Goal: Task Accomplishment & Management: Manage account settings

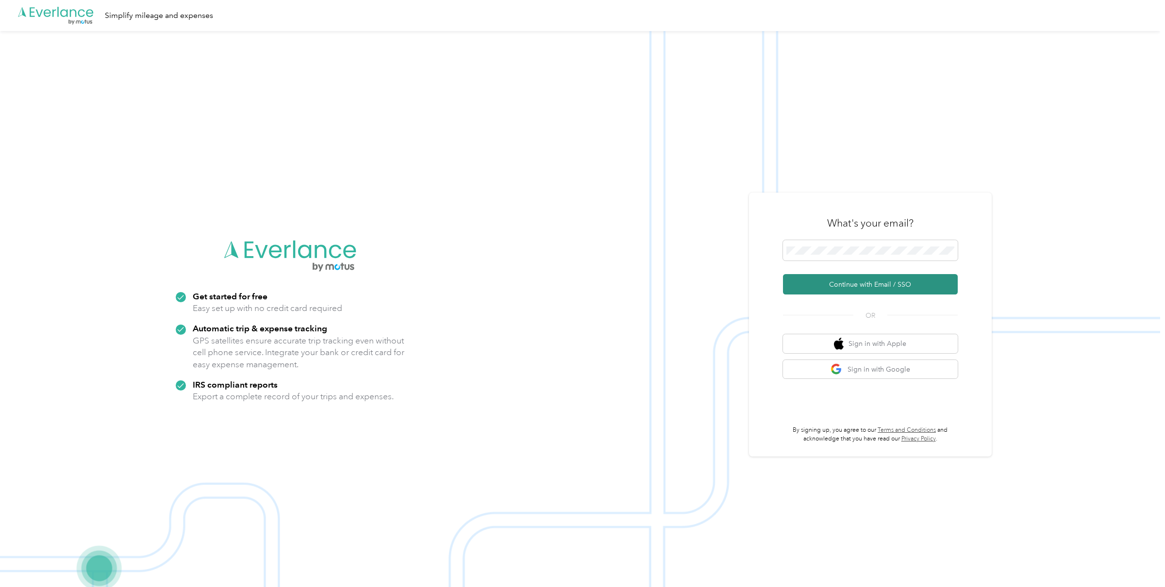
click at [824, 293] on button "Continue with Email / SSO" at bounding box center [870, 284] width 175 height 20
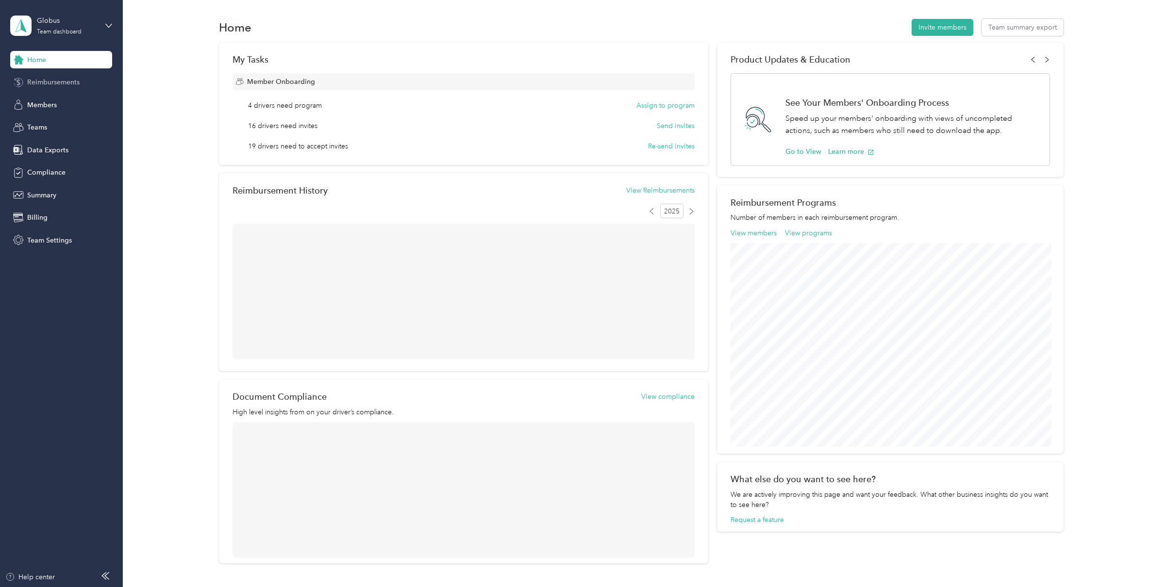
click at [65, 88] on div "Reimbursements" at bounding box center [61, 82] width 102 height 17
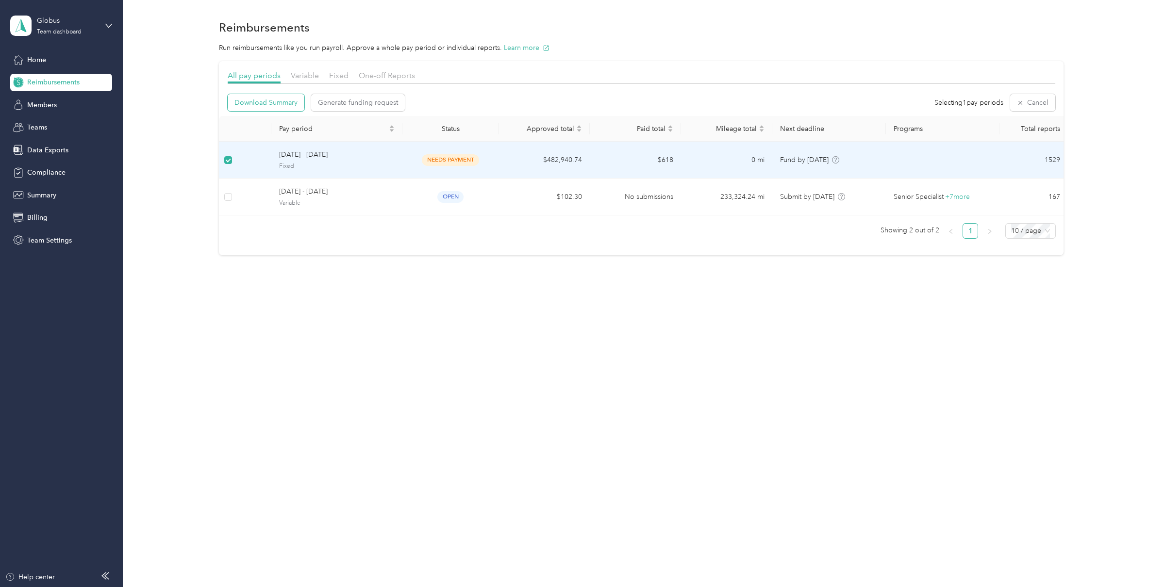
click at [266, 104] on span "Download Summary" at bounding box center [265, 103] width 63 height 10
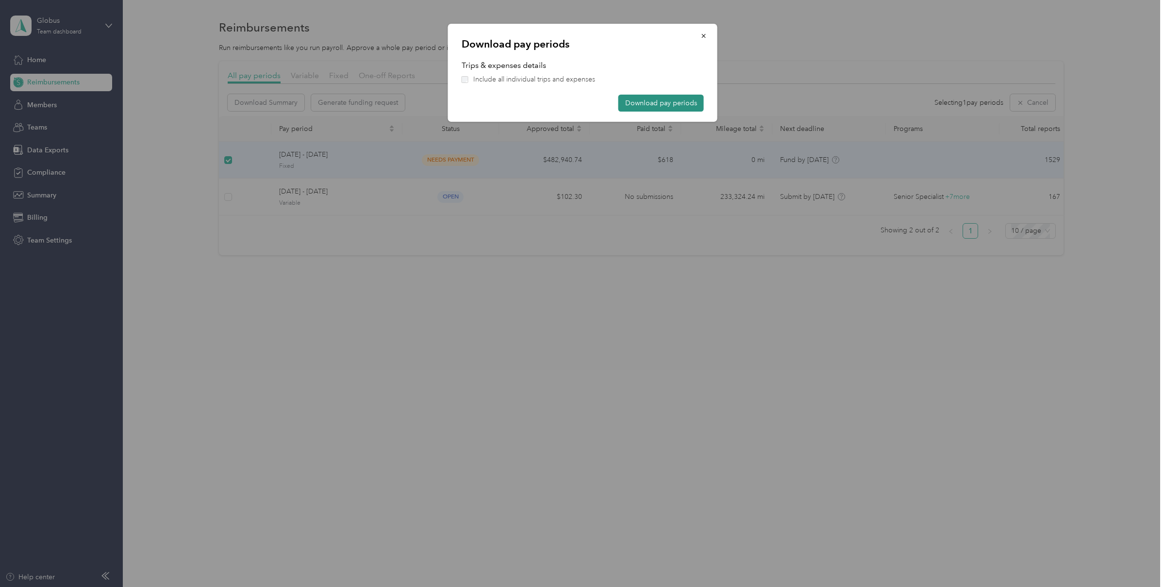
click at [689, 107] on button "Download pay periods" at bounding box center [660, 103] width 85 height 17
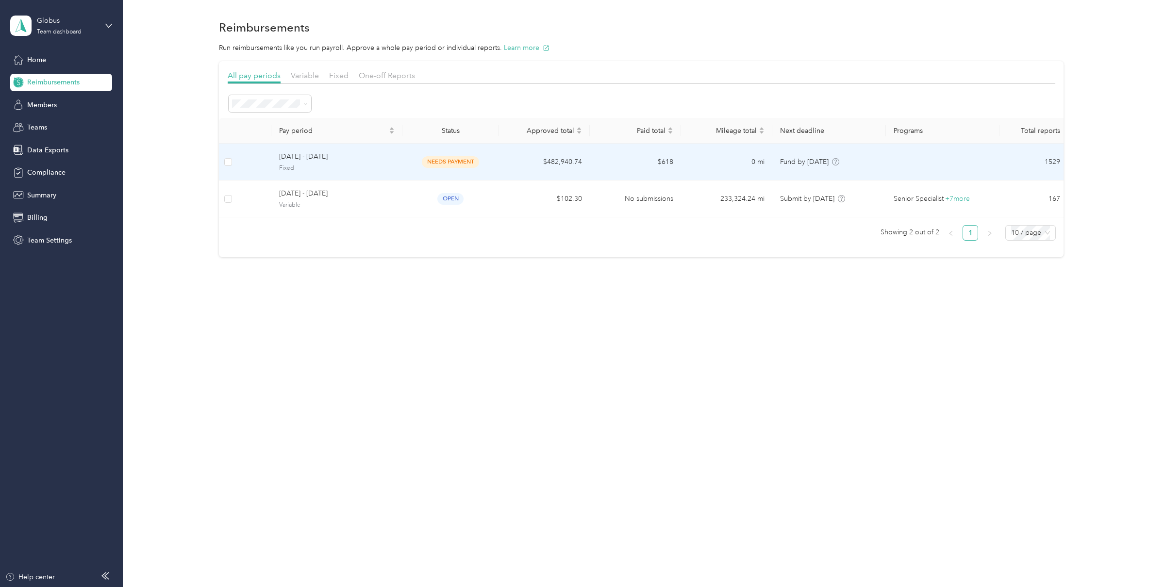
click at [382, 148] on td "October 1 - 31, 2025 Fixed" at bounding box center [336, 162] width 131 height 37
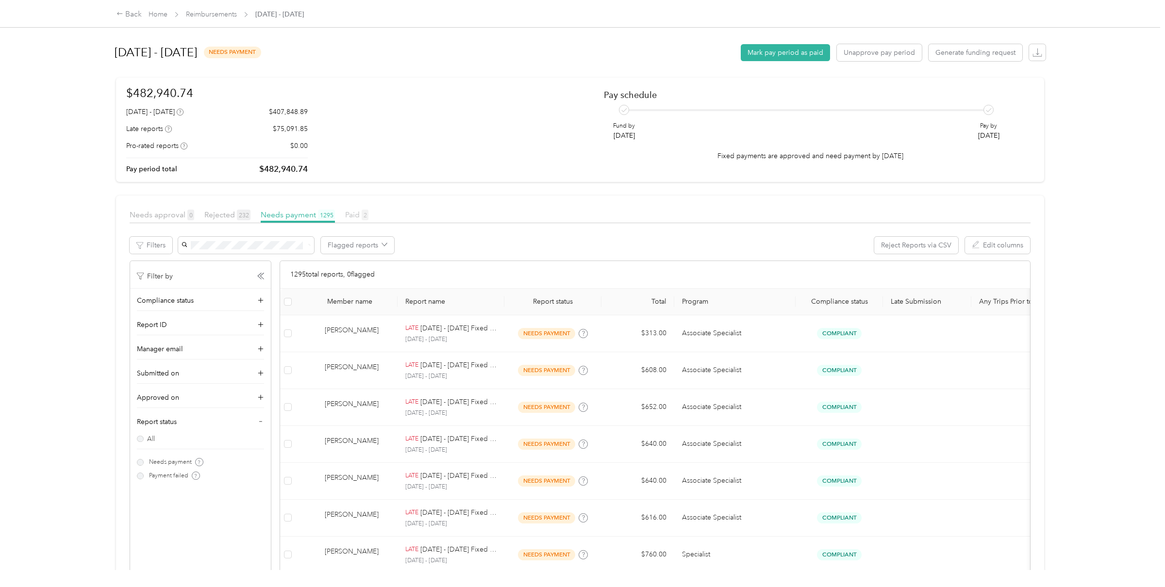
click at [362, 215] on span "2" at bounding box center [365, 215] width 7 height 11
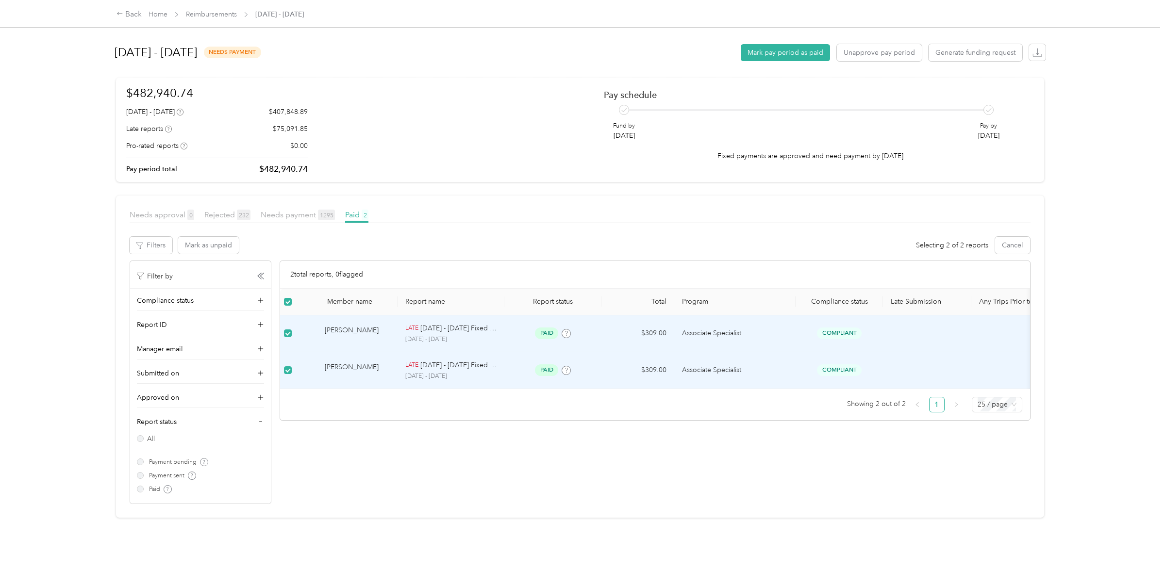
click at [294, 245] on div "Mark as unpaid Selecting 2 of 2 reports Cancel" at bounding box center [604, 245] width 853 height 17
click at [391, 364] on td "[PERSON_NAME]" at bounding box center [347, 370] width 102 height 37
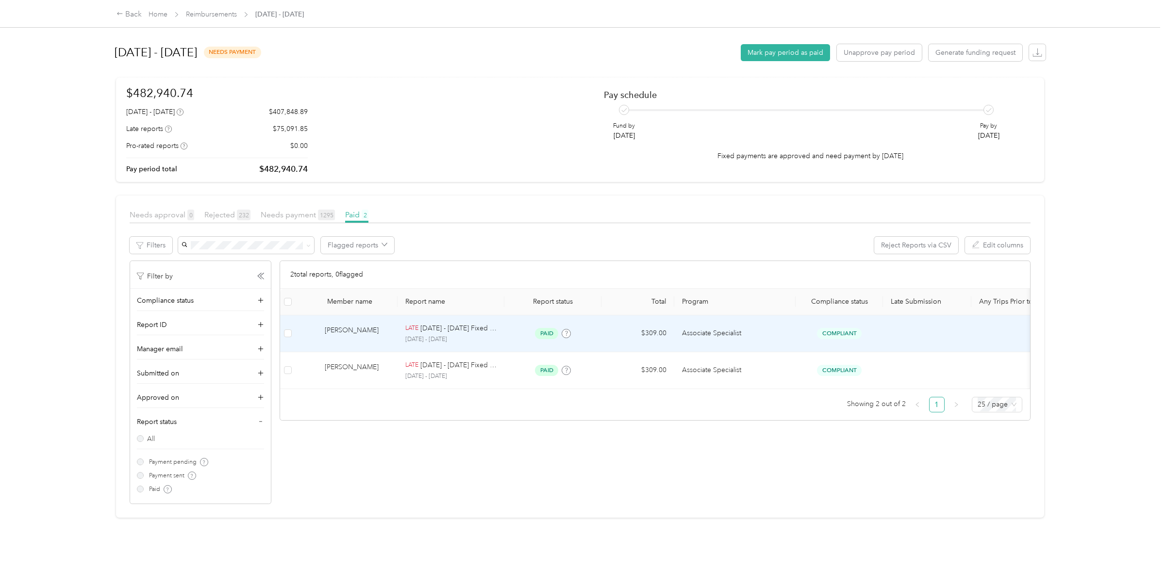
click at [327, 333] on div "[PERSON_NAME]" at bounding box center [357, 333] width 65 height 17
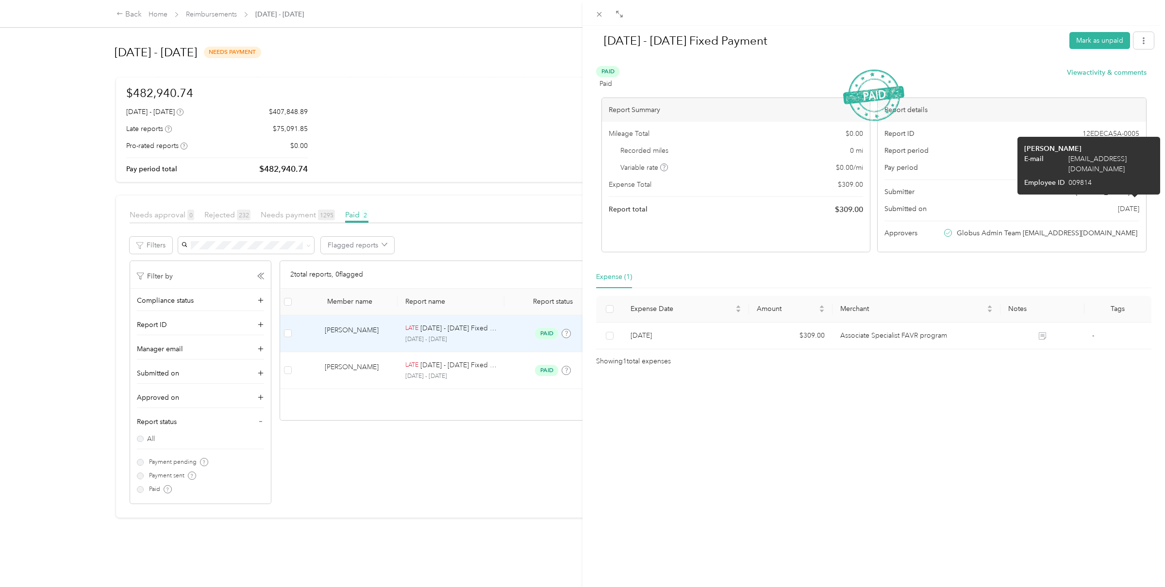
click at [1127, 160] on span "jbeidler@globusmedical.com" at bounding box center [1110, 164] width 85 height 20
copy span "jbeidler@globusmedical.com"
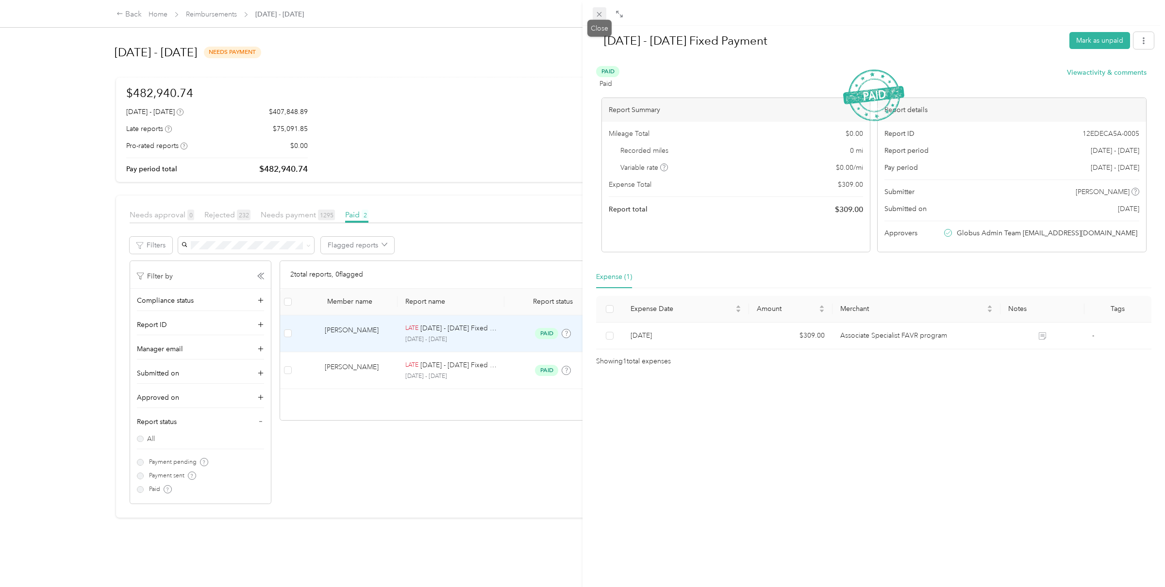
click at [602, 14] on icon at bounding box center [599, 14] width 8 height 8
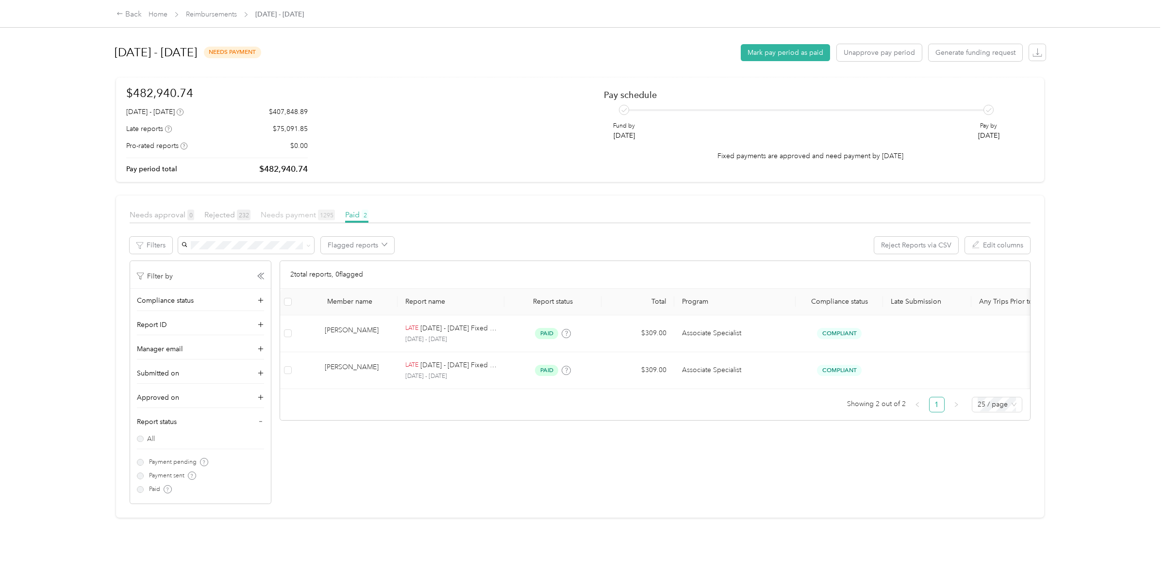
click at [272, 212] on span "Needs payment 1295" at bounding box center [298, 214] width 74 height 9
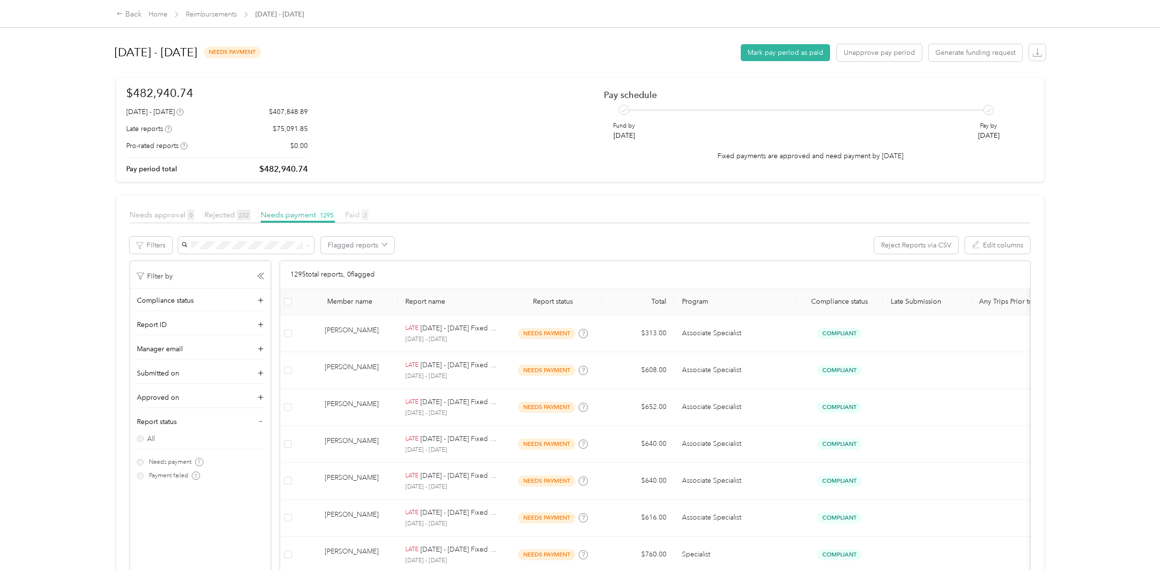
click at [355, 214] on span "Paid 2" at bounding box center [356, 214] width 23 height 9
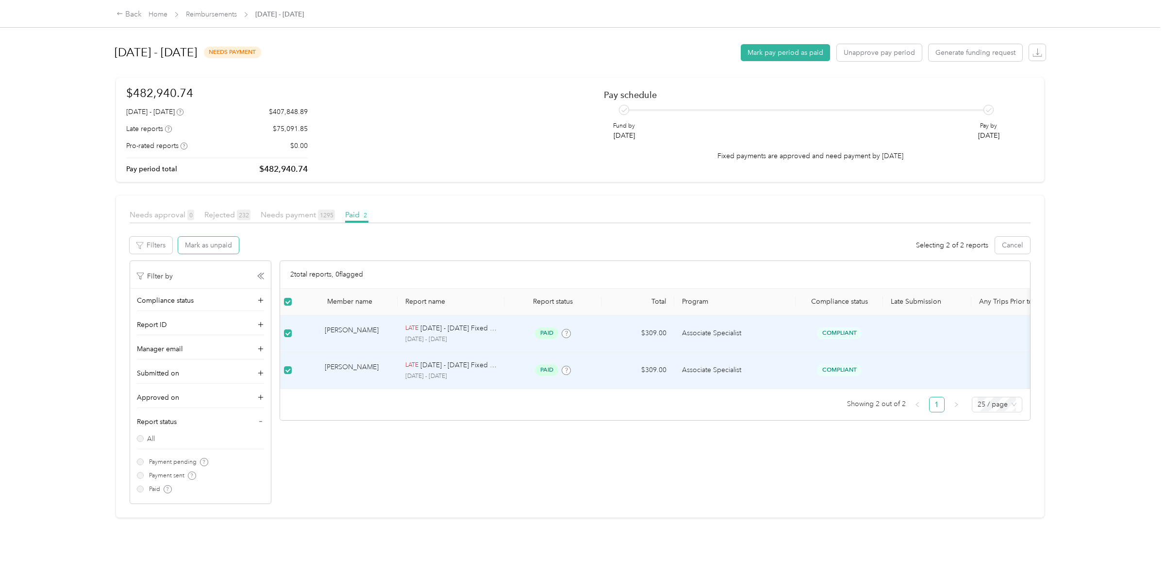
drag, startPoint x: 219, startPoint y: 248, endPoint x: 478, endPoint y: 238, distance: 259.4
click at [478, 238] on div "Mark as unpaid Selecting 2 of 2 reports Cancel" at bounding box center [604, 245] width 853 height 17
click at [230, 246] on button "Mark as unpaid" at bounding box center [208, 245] width 61 height 17
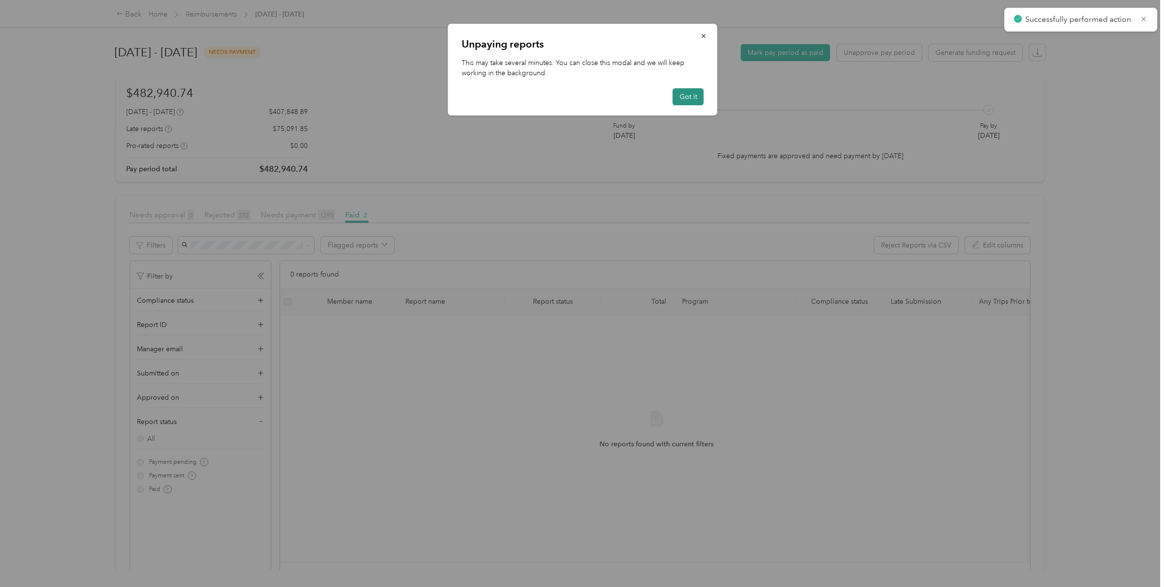
click at [695, 101] on button "Got it" at bounding box center [688, 96] width 31 height 17
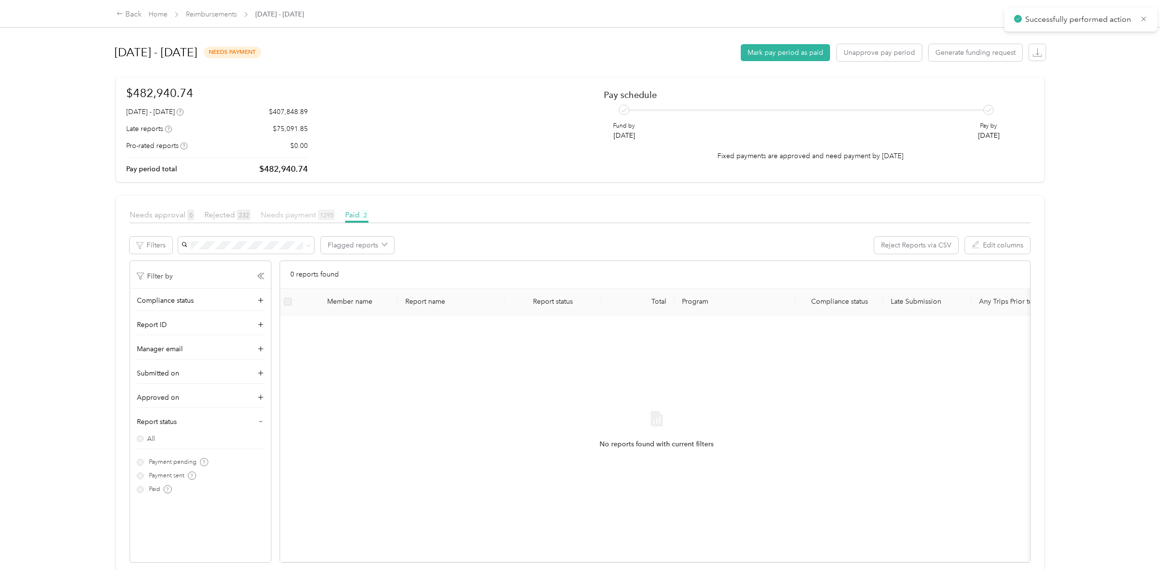
click at [300, 216] on span "Needs payment 1295" at bounding box center [298, 214] width 74 height 9
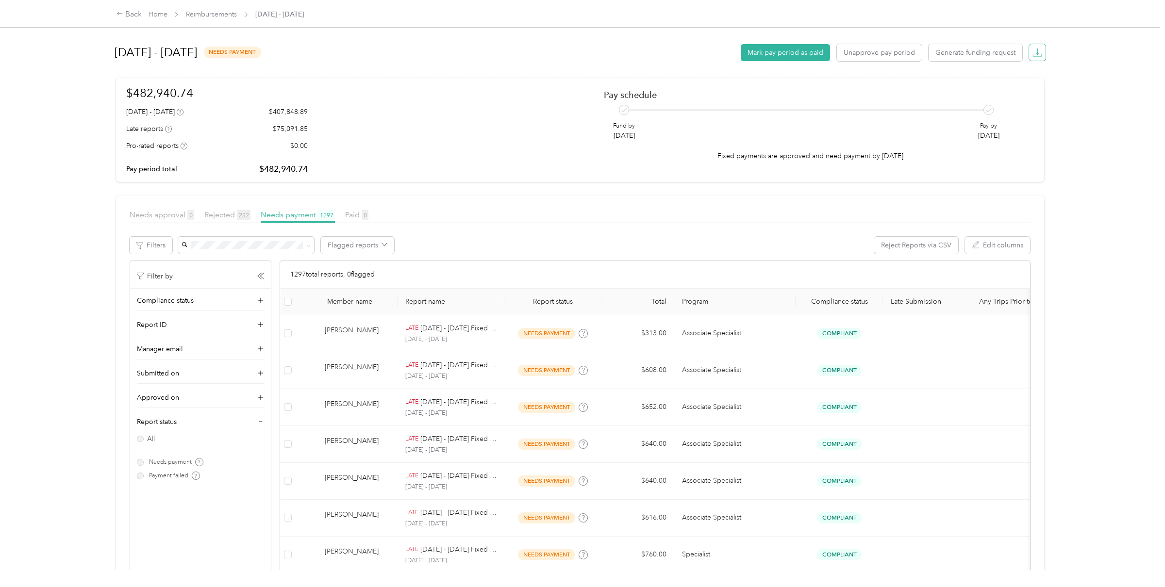
click at [1041, 53] on icon "button" at bounding box center [1037, 53] width 10 height 10
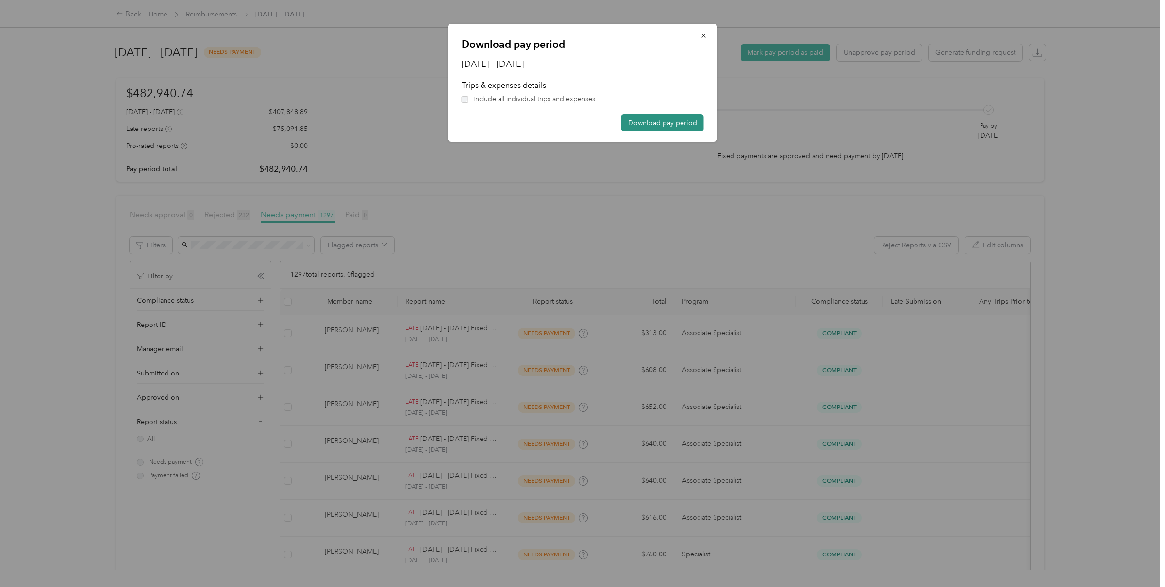
click at [638, 126] on button "Download pay period" at bounding box center [662, 123] width 83 height 17
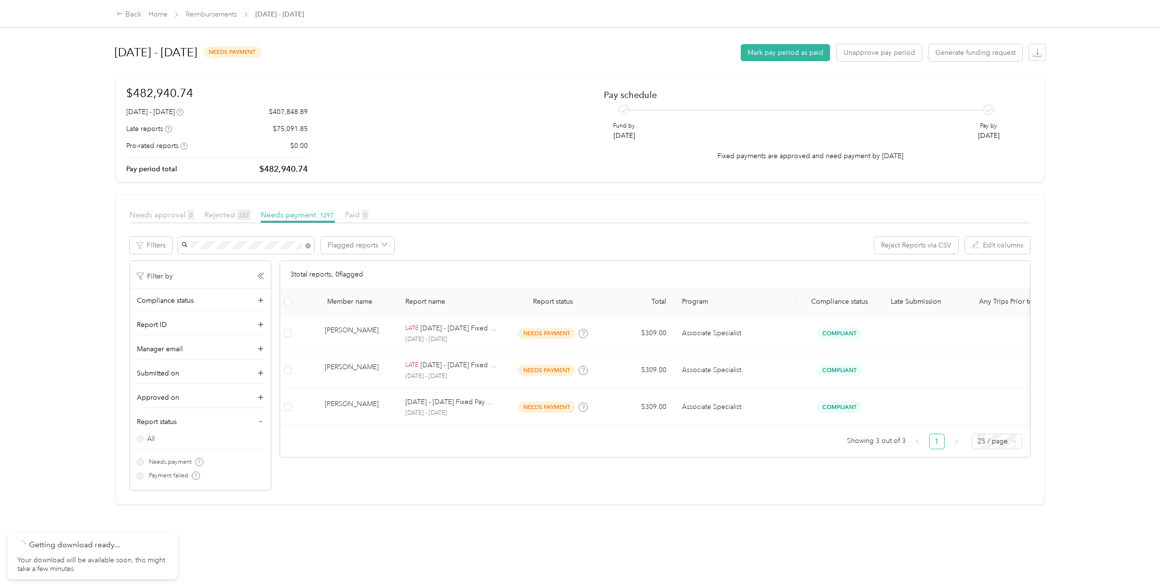
click at [487, 153] on div "$482,940.74 [DATE] - [DATE] $407,848.89 Late reports $75,091.85 Pro-rated repor…" at bounding box center [580, 129] width 908 height 91
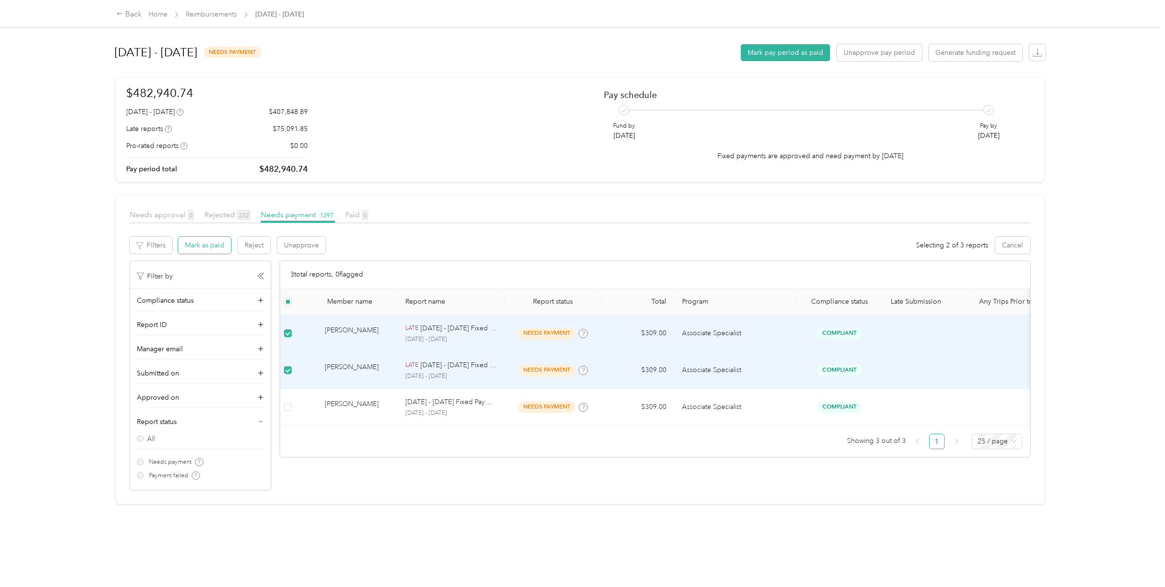
click at [212, 245] on button "Mark as paid" at bounding box center [204, 245] width 53 height 17
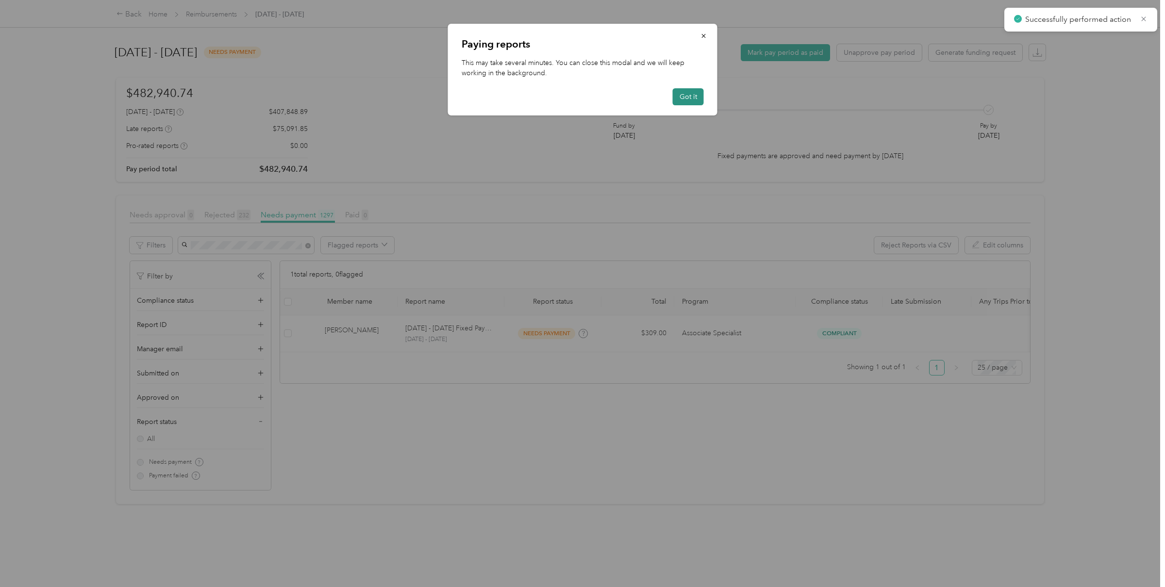
click at [692, 101] on button "Got it" at bounding box center [688, 96] width 31 height 17
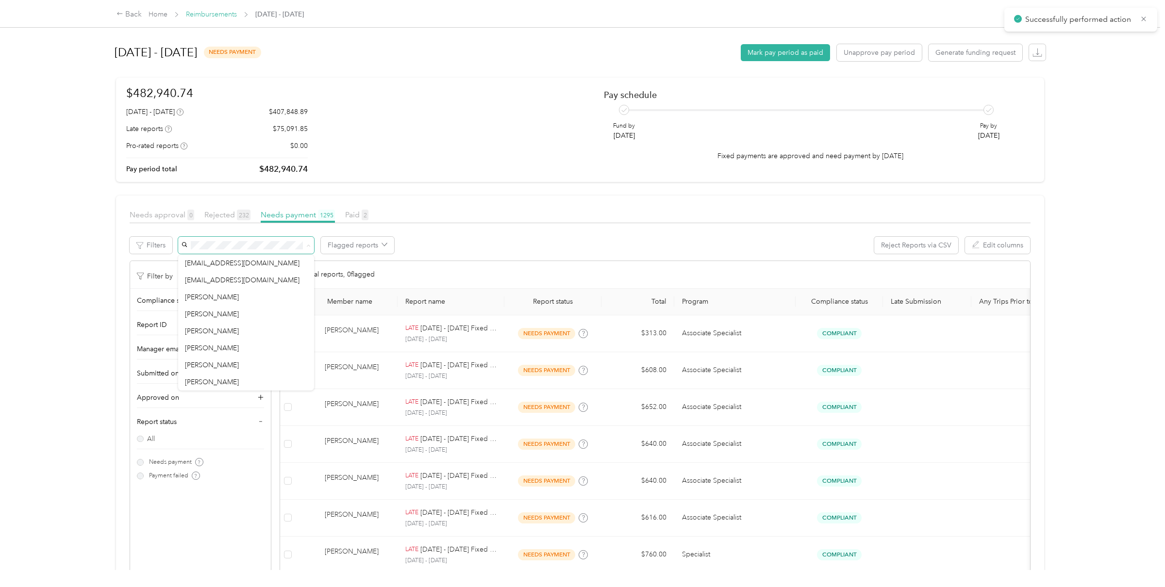
click at [207, 12] on link "Reimbursements" at bounding box center [211, 14] width 51 height 8
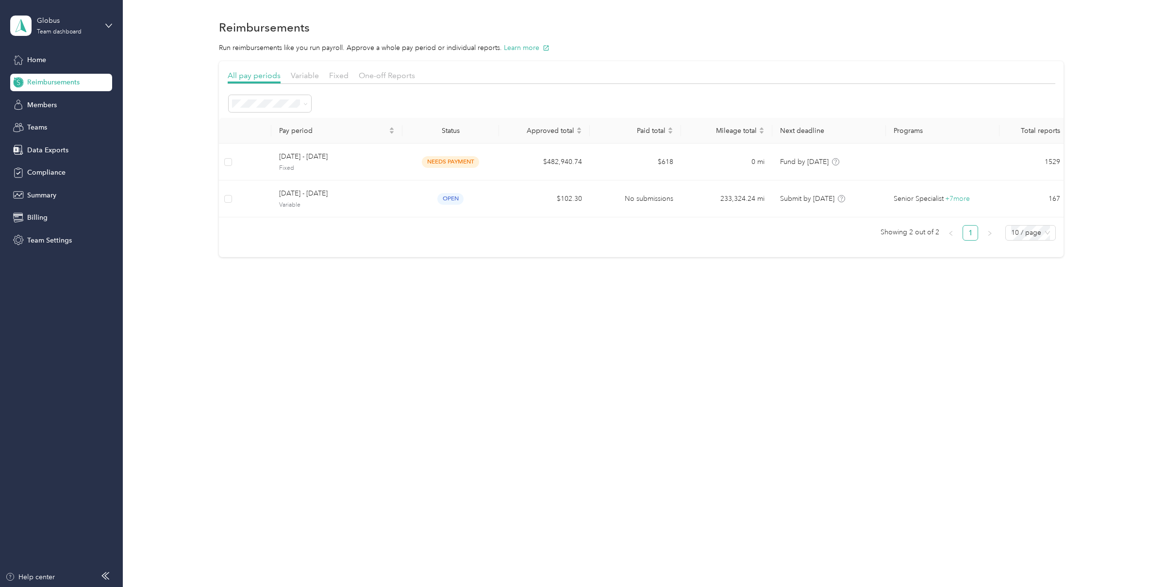
click at [70, 13] on div "Globus Team dashboard" at bounding box center [61, 26] width 102 height 34
click at [51, 119] on div "Log out" at bounding box center [37, 124] width 37 height 10
